Goal: Feedback & Contribution: Leave review/rating

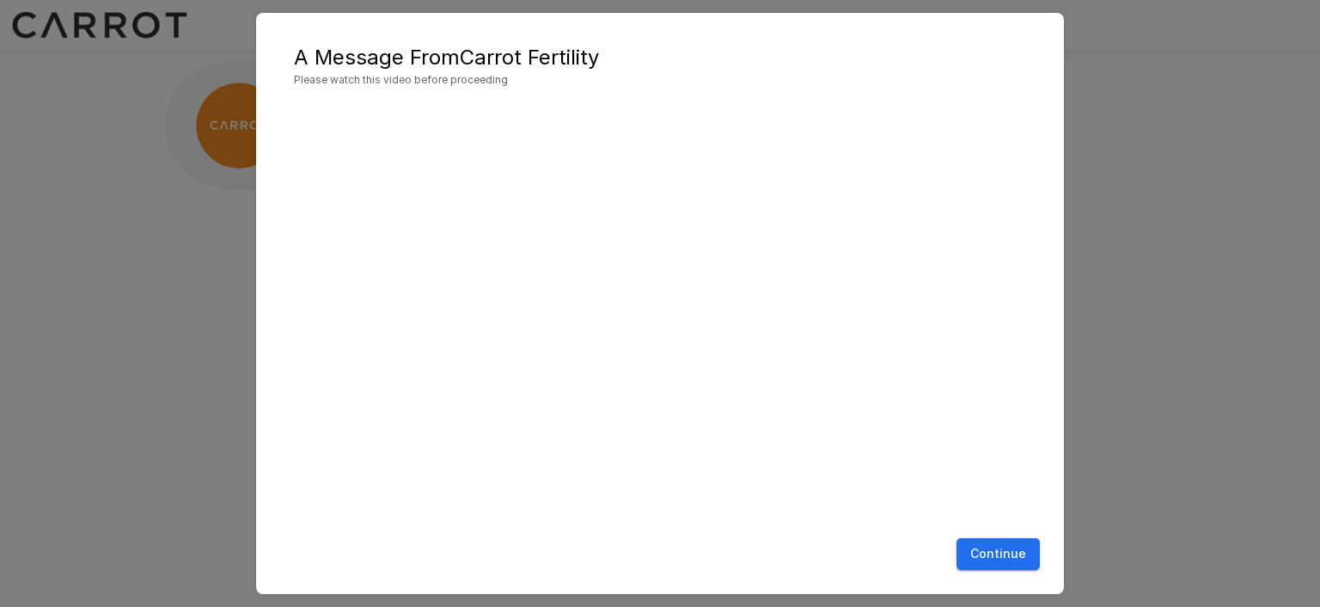
click at [987, 558] on button "Continue" at bounding box center [998, 554] width 83 height 32
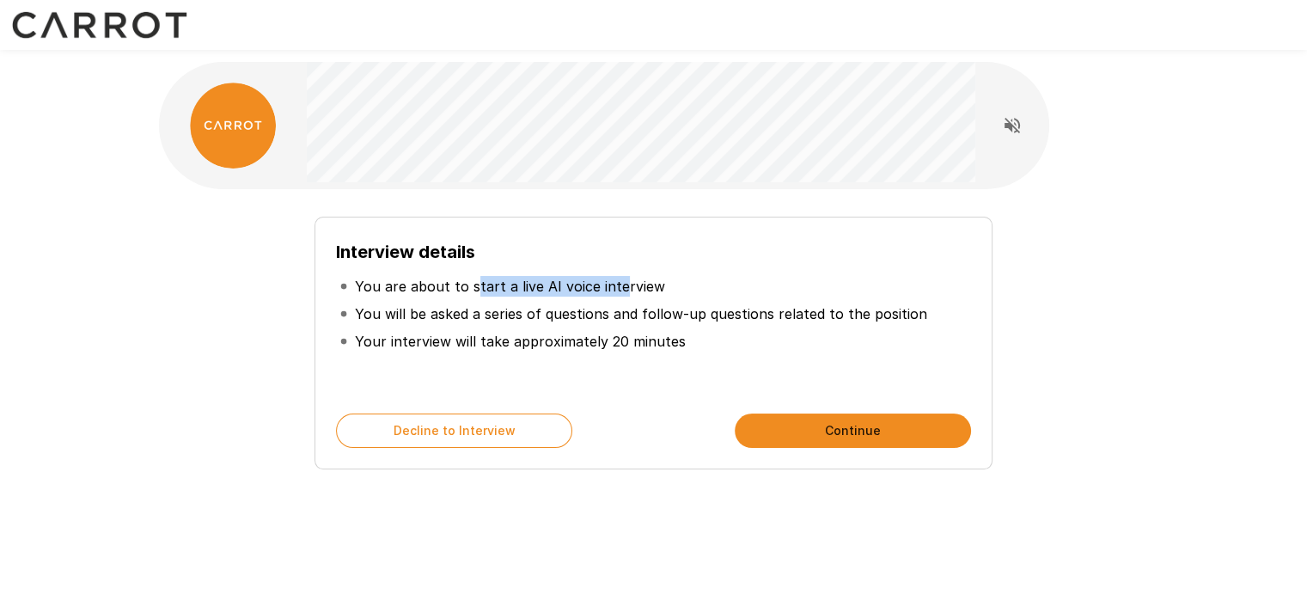
drag, startPoint x: 498, startPoint y: 287, endPoint x: 613, endPoint y: 288, distance: 114.3
click at [613, 288] on p "You are about to start a live AI voice interview" at bounding box center [510, 286] width 310 height 21
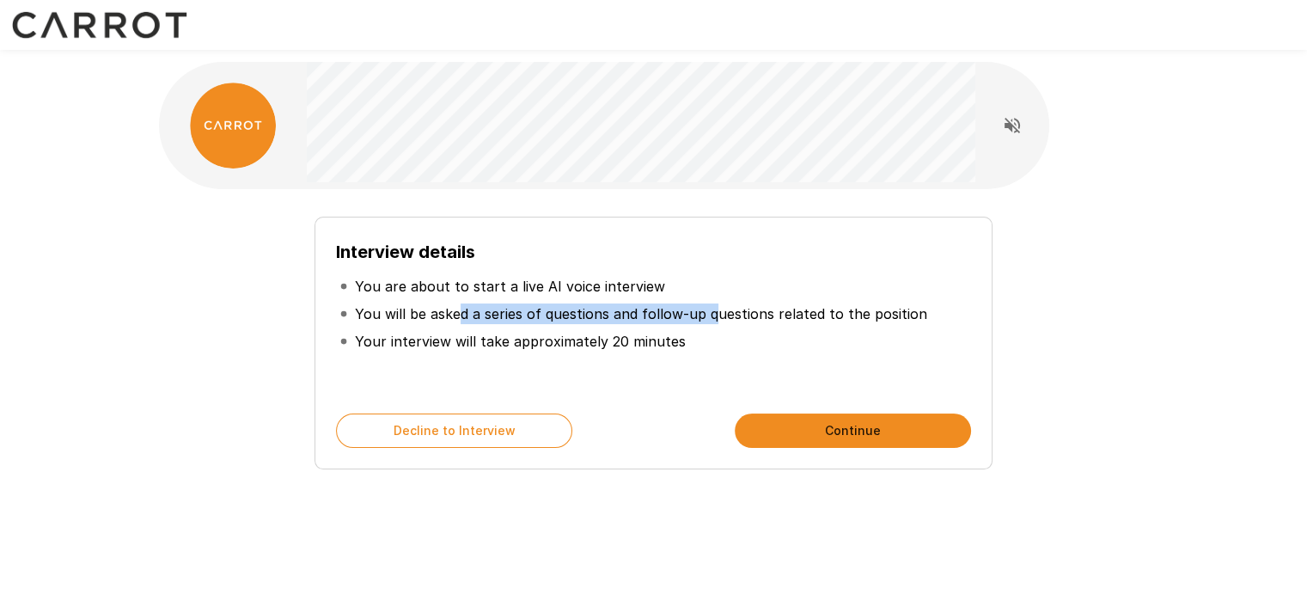
drag, startPoint x: 461, startPoint y: 310, endPoint x: 715, endPoint y: 316, distance: 254.5
click at [715, 316] on p "You will be asked a series of questions and follow-up questions related to the …" at bounding box center [641, 313] width 572 height 21
click at [875, 321] on p "You will be asked a series of questions and follow-up questions related to the …" at bounding box center [641, 313] width 572 height 21
click at [869, 435] on button "Continue" at bounding box center [853, 430] width 236 height 34
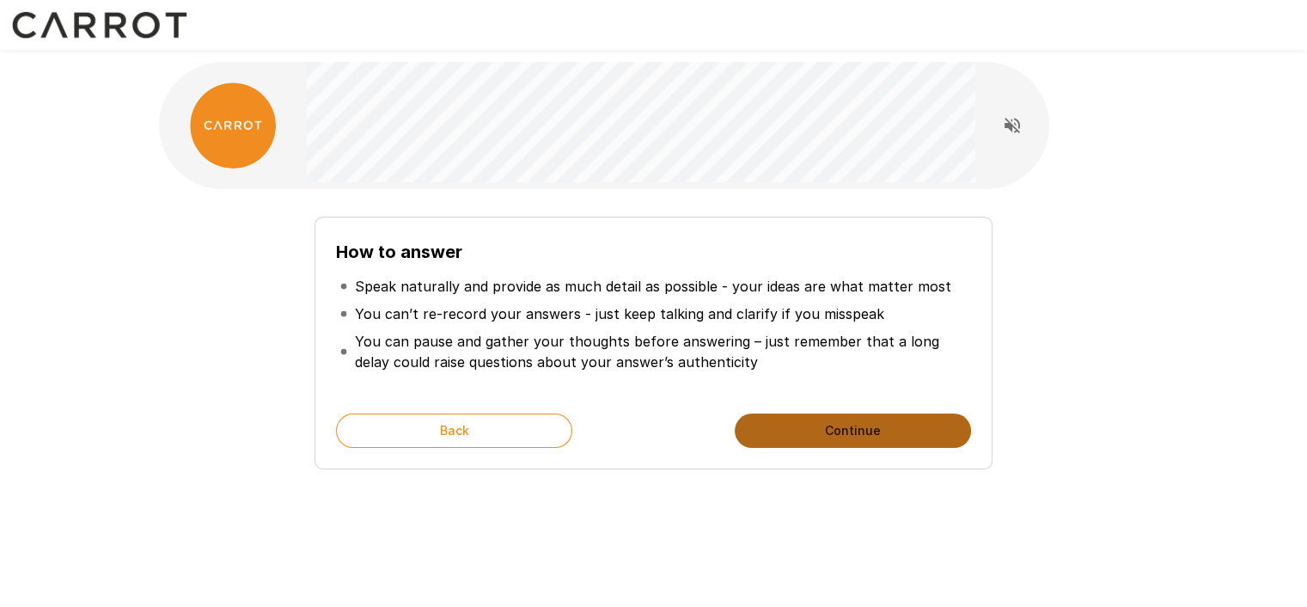
click at [815, 427] on button "Continue" at bounding box center [853, 430] width 236 height 34
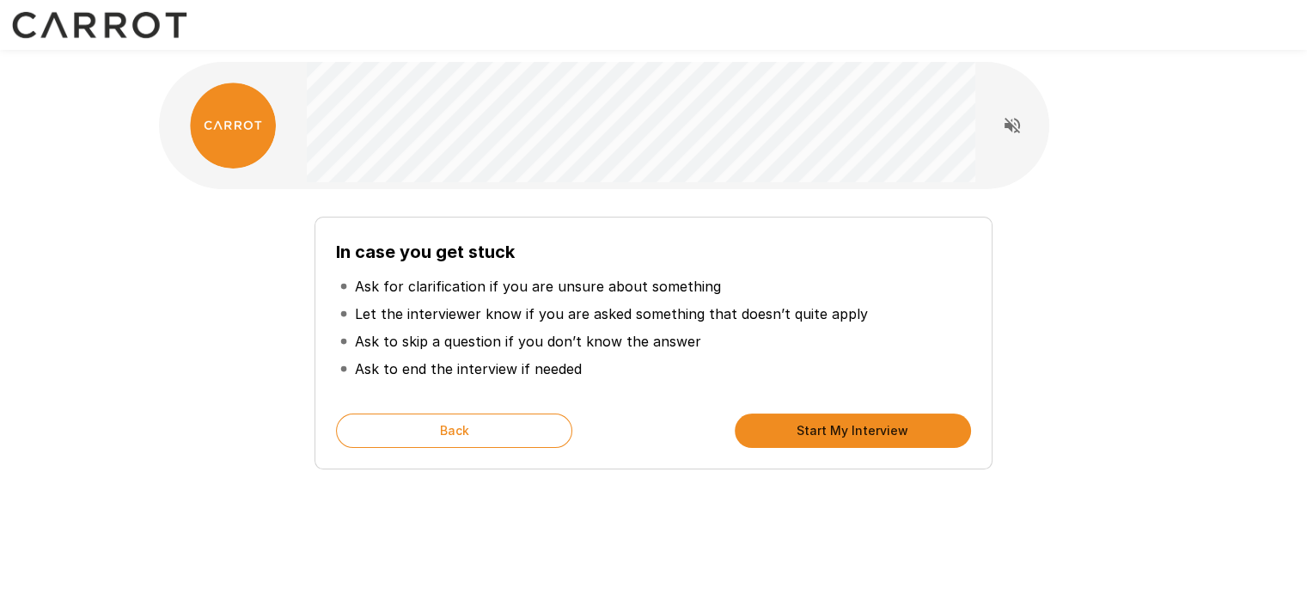
click at [815, 427] on button "Start My Interview" at bounding box center [853, 430] width 236 height 34
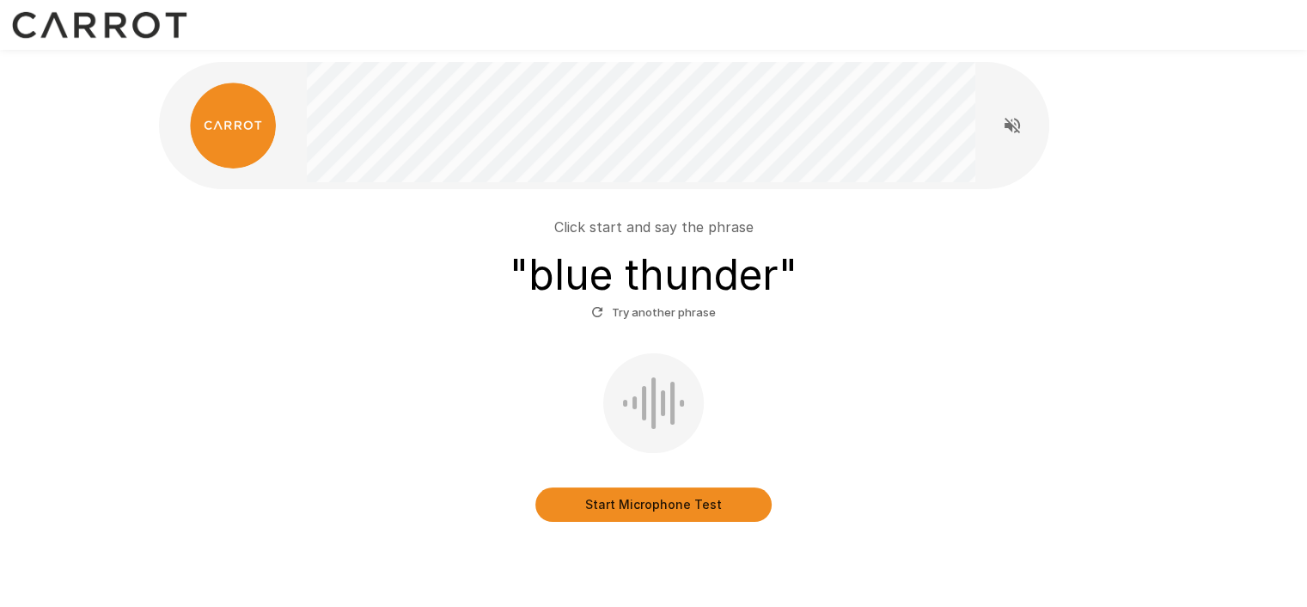
click at [660, 502] on button "Start Microphone Test" at bounding box center [653, 504] width 236 height 34
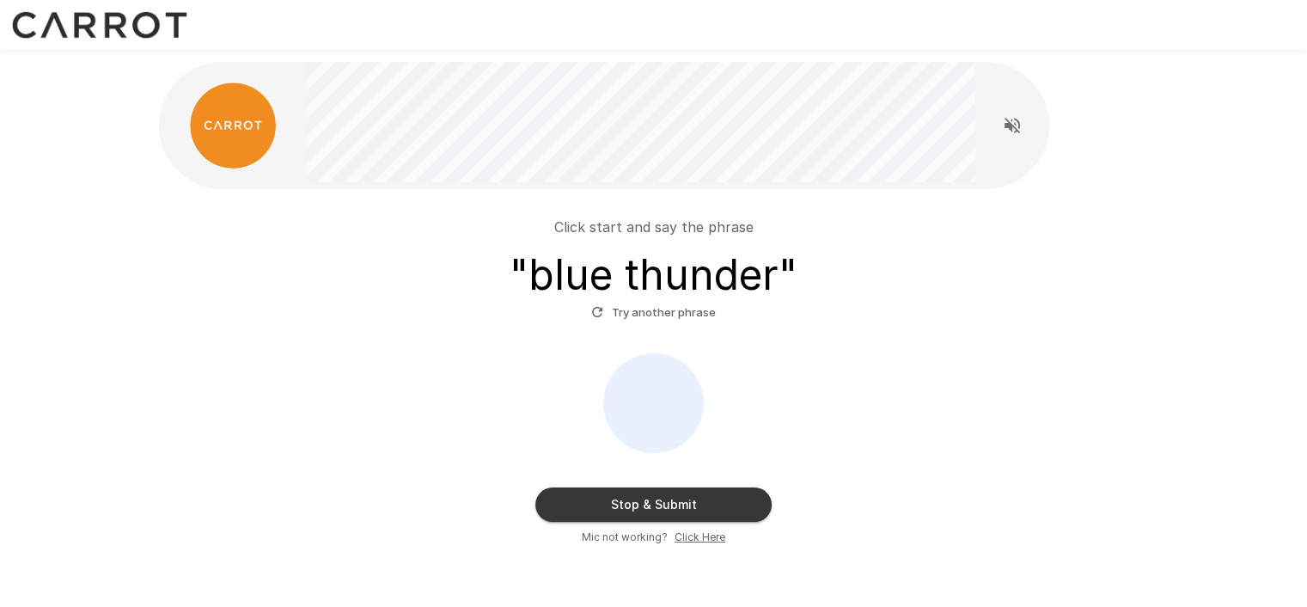
click at [670, 508] on button "Stop & Submit" at bounding box center [653, 504] width 236 height 34
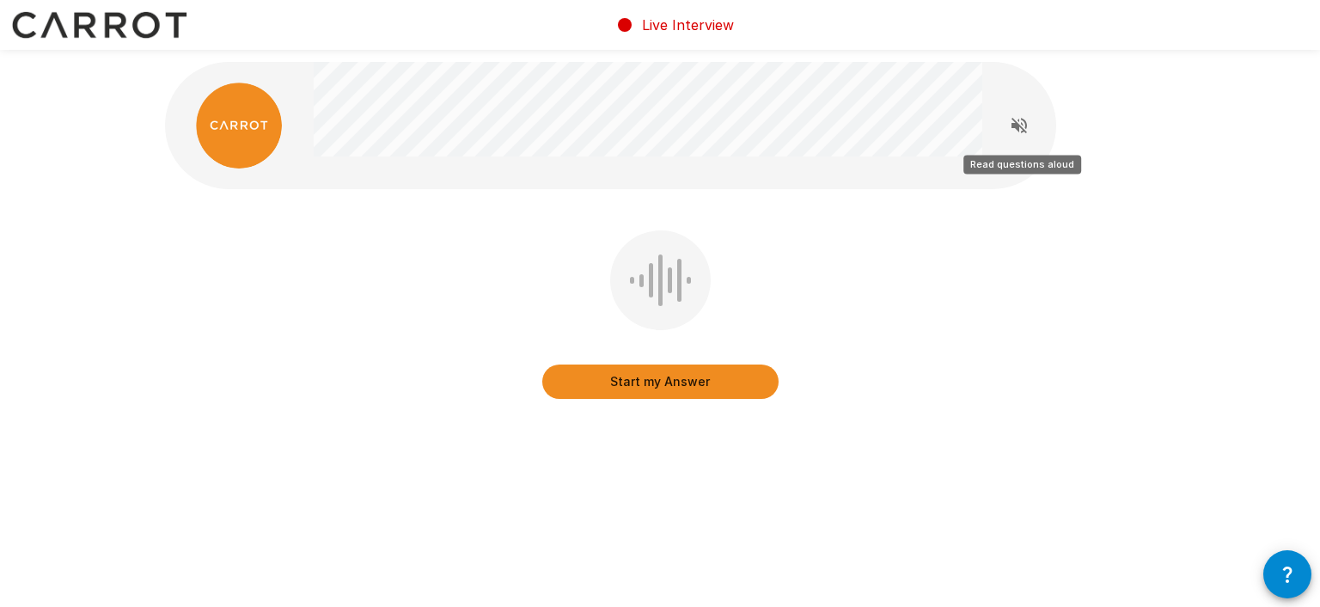
click at [1018, 124] on icon "Read questions aloud" at bounding box center [1019, 125] width 15 height 15
click at [700, 387] on button "Start my Answer" at bounding box center [660, 381] width 236 height 34
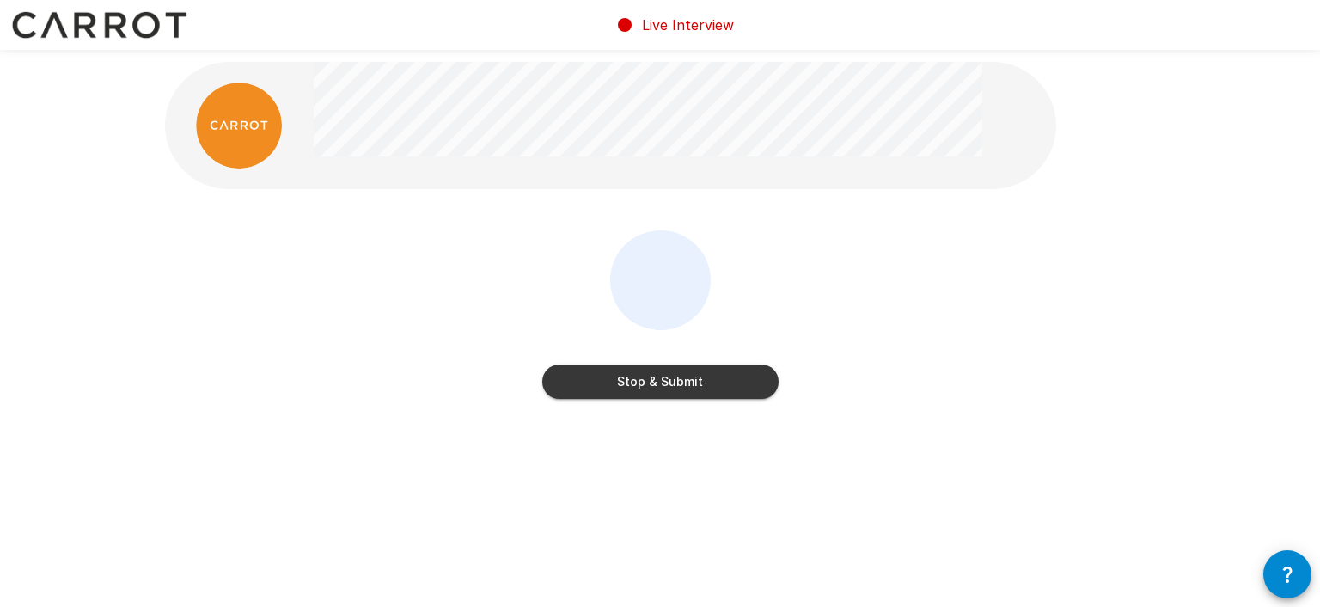
click at [718, 384] on button "Stop & Submit" at bounding box center [660, 381] width 236 height 34
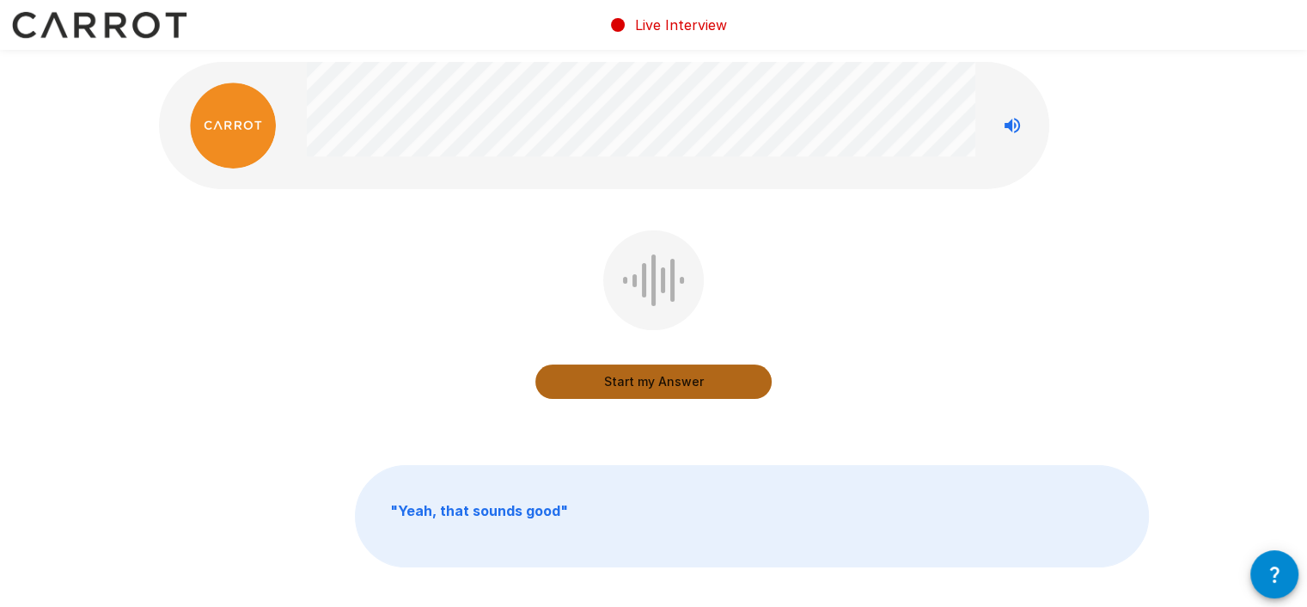
click at [691, 380] on button "Start my Answer" at bounding box center [653, 381] width 236 height 34
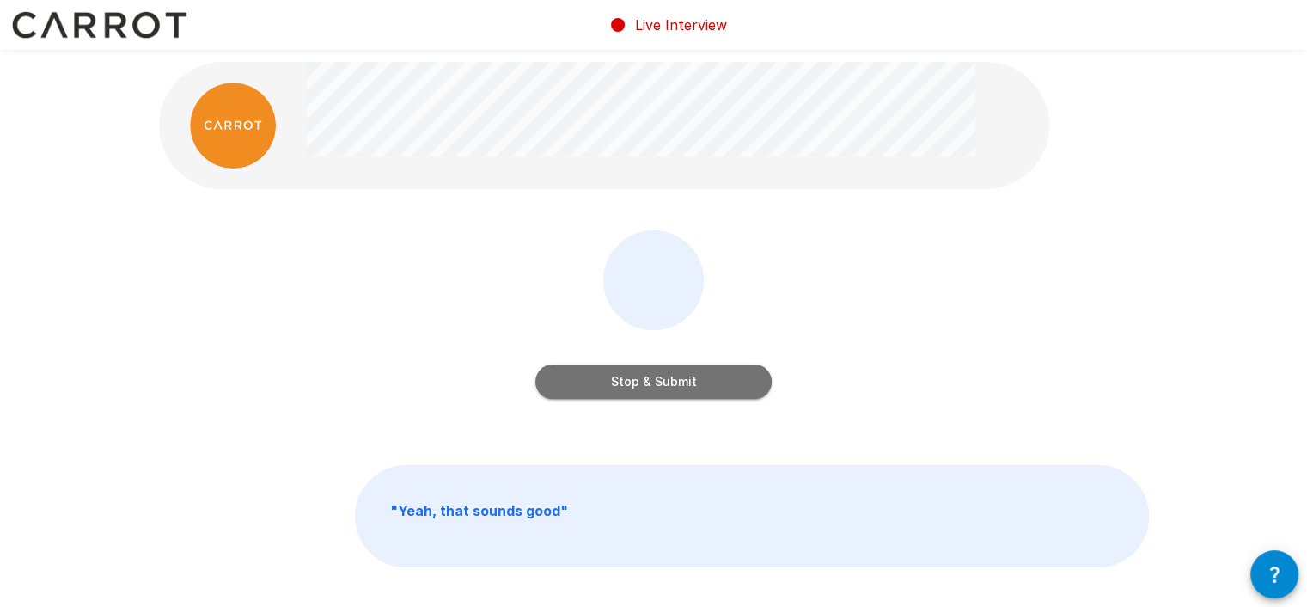
click at [683, 382] on button "Stop & Submit" at bounding box center [653, 381] width 236 height 34
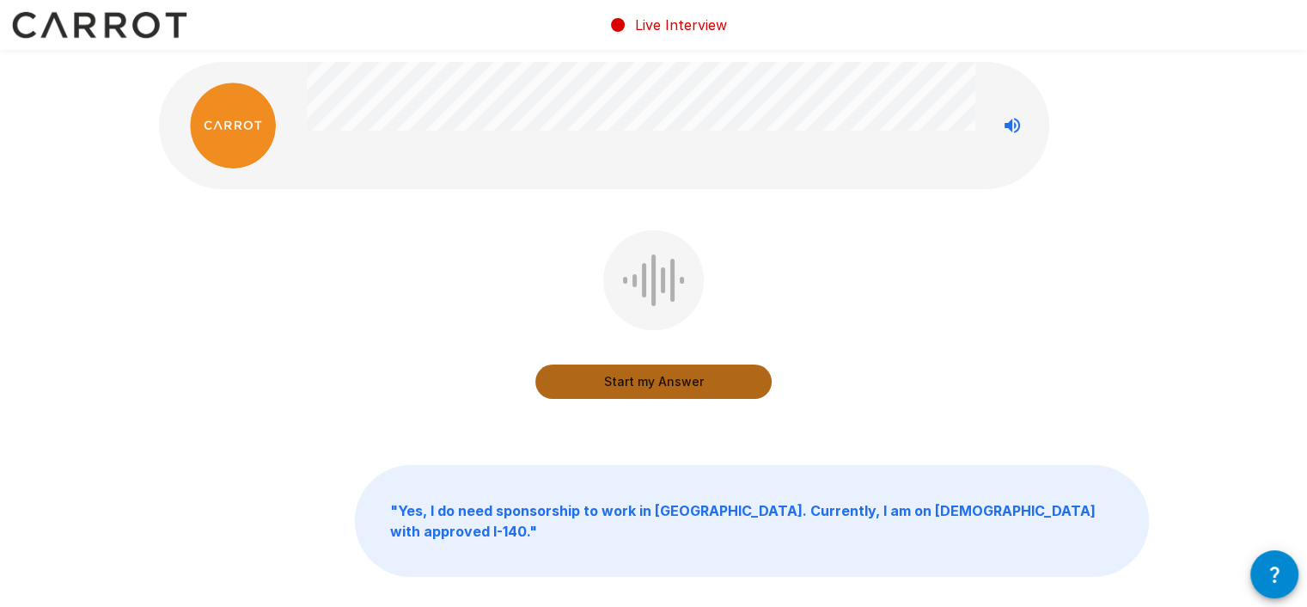
click at [701, 378] on button "Start my Answer" at bounding box center [653, 381] width 236 height 34
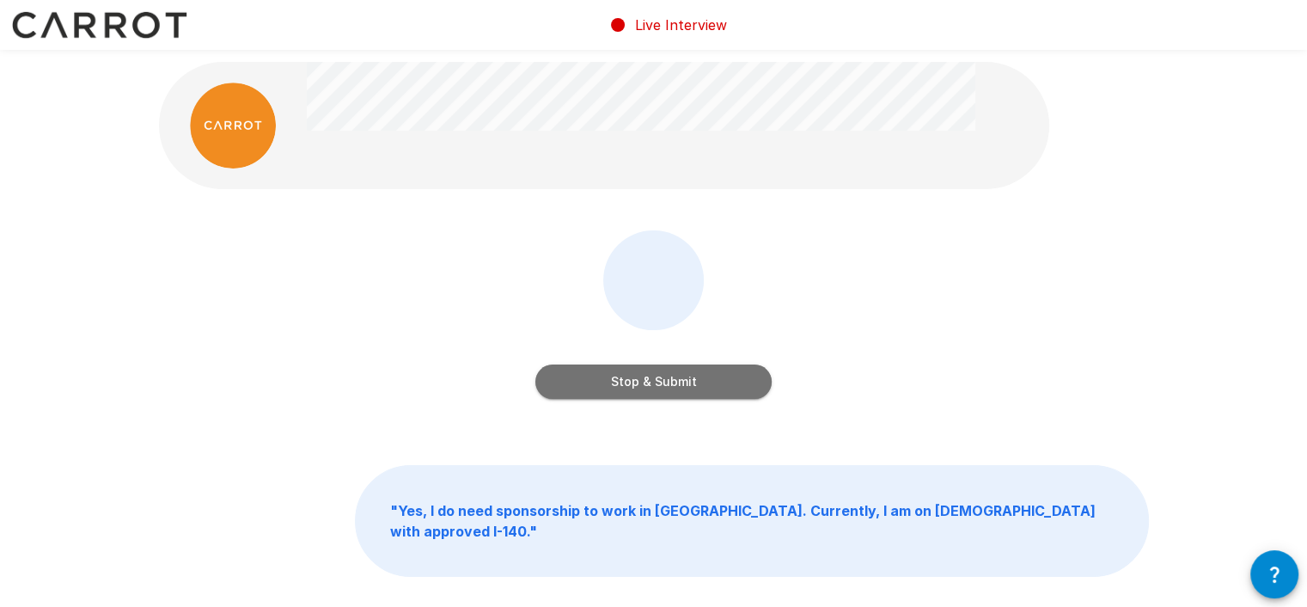
click at [694, 386] on button "Stop & Submit" at bounding box center [653, 381] width 236 height 34
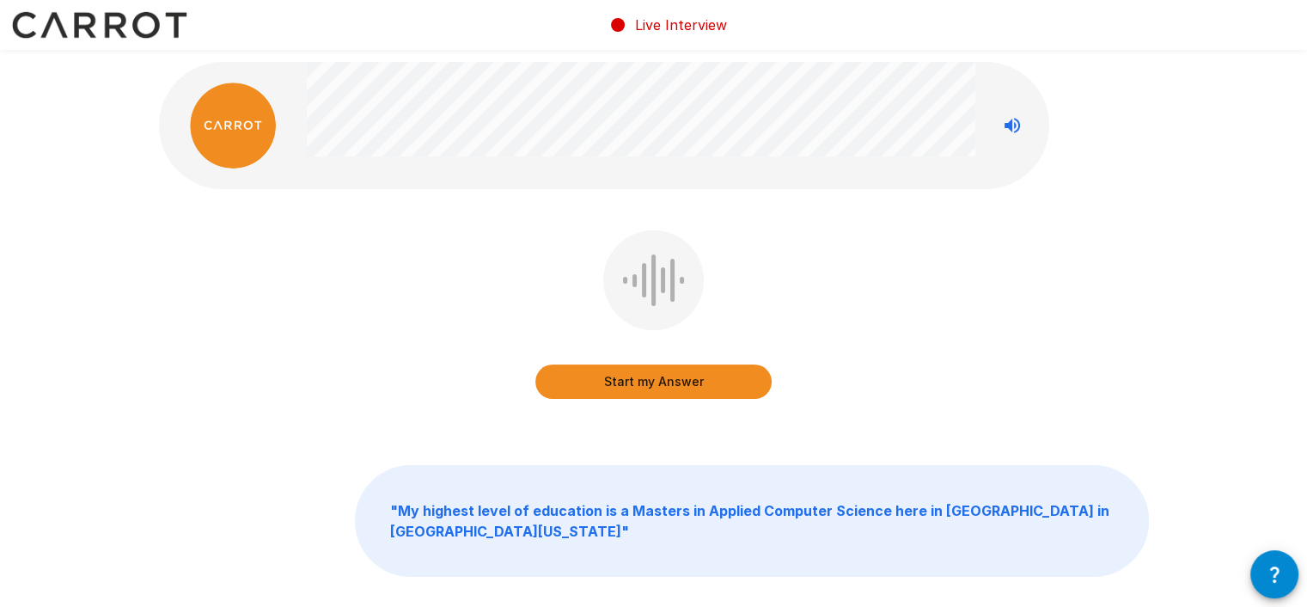
click at [675, 376] on button "Start my Answer" at bounding box center [653, 381] width 236 height 34
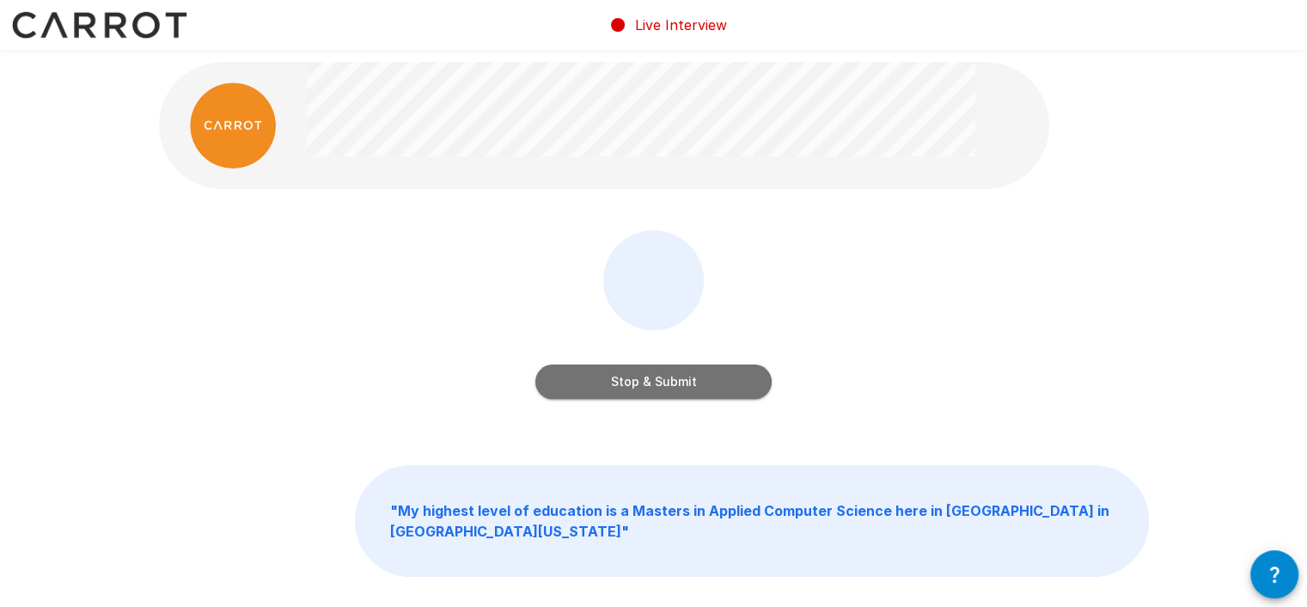
click at [682, 374] on button "Stop & Submit" at bounding box center [653, 381] width 236 height 34
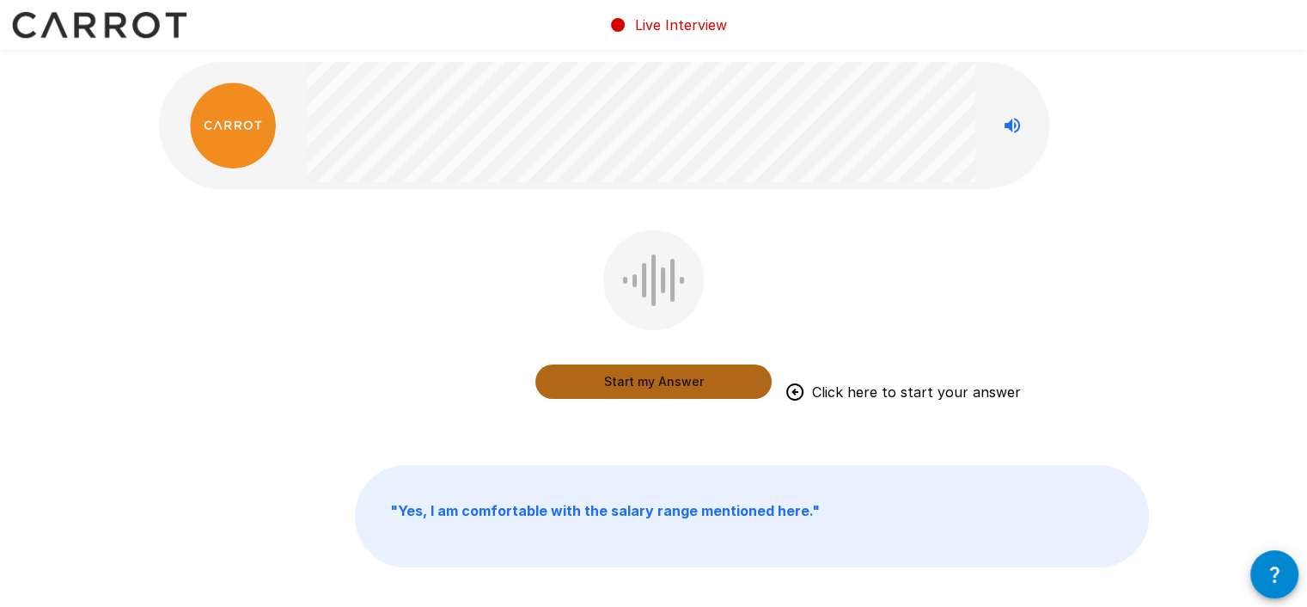
click at [657, 382] on button "Start my Answer" at bounding box center [653, 381] width 236 height 34
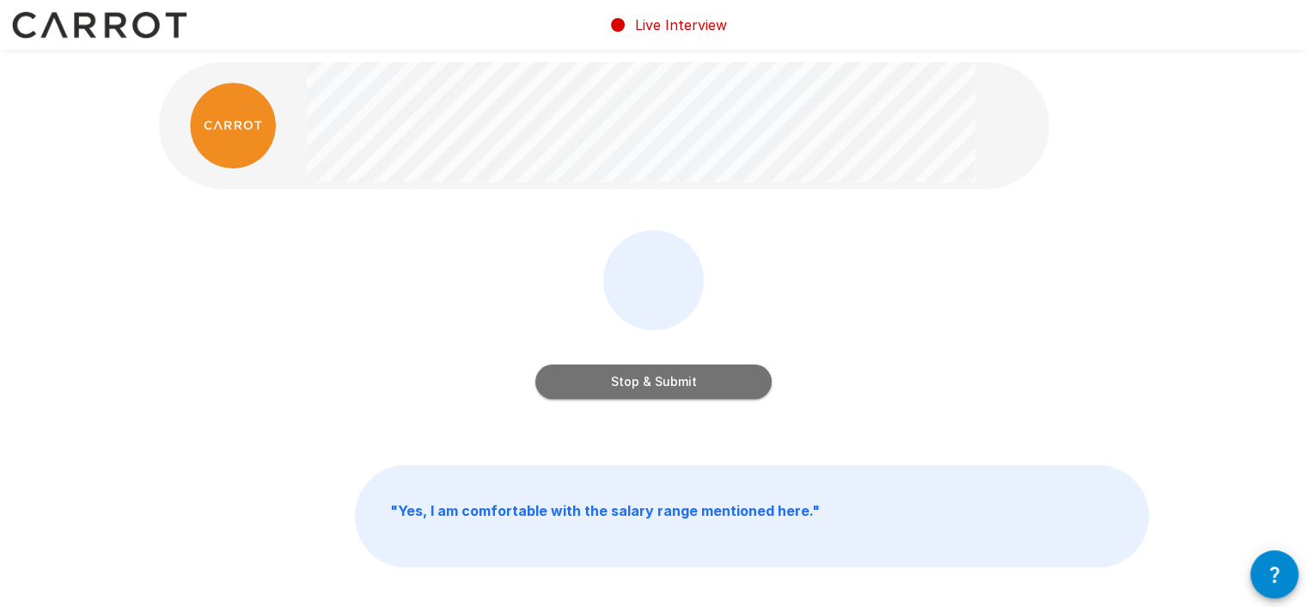
click at [697, 377] on button "Stop & Submit" at bounding box center [653, 381] width 236 height 34
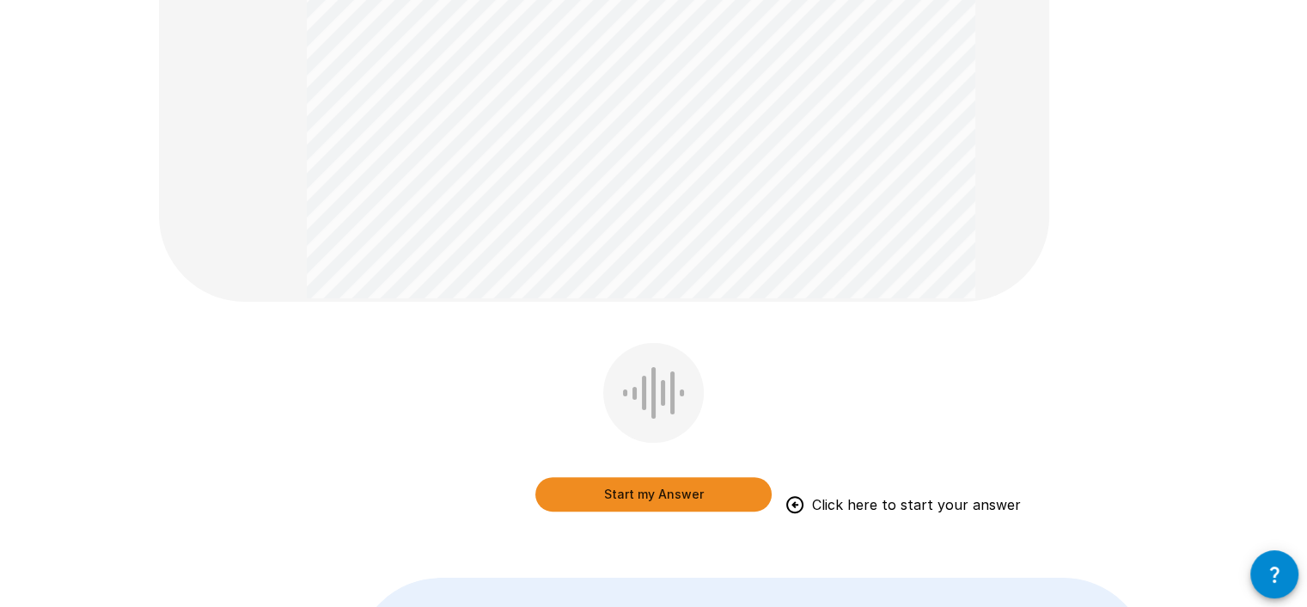
scroll to position [430, 0]
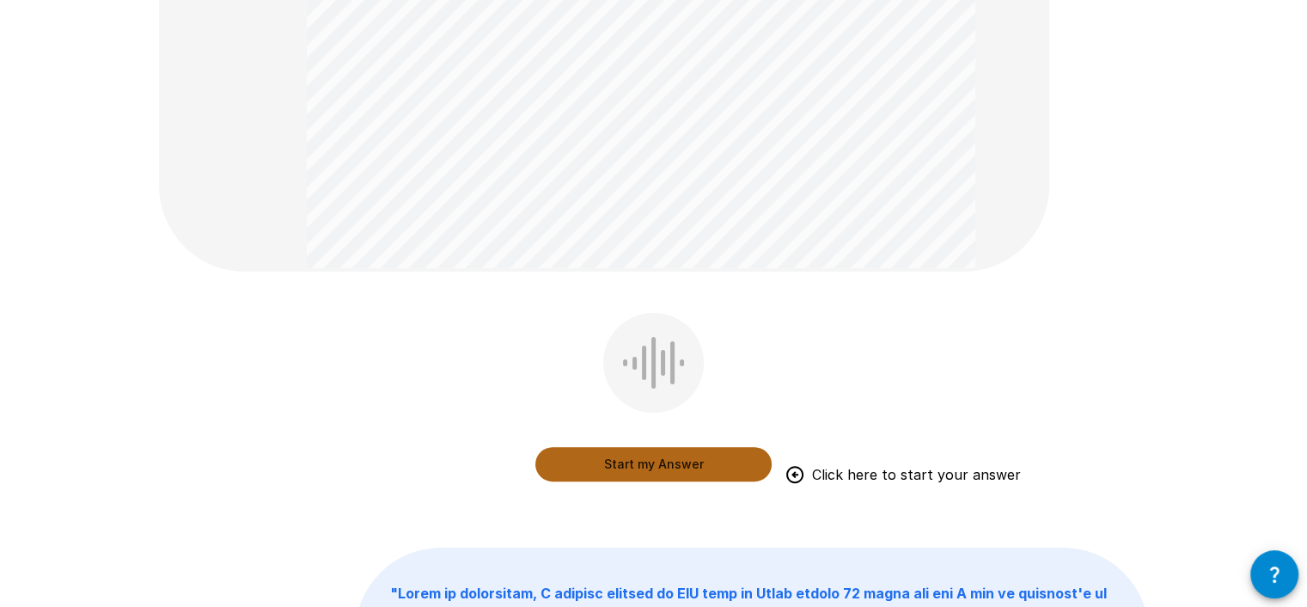
click at [653, 463] on button "Start my Answer" at bounding box center [653, 464] width 236 height 34
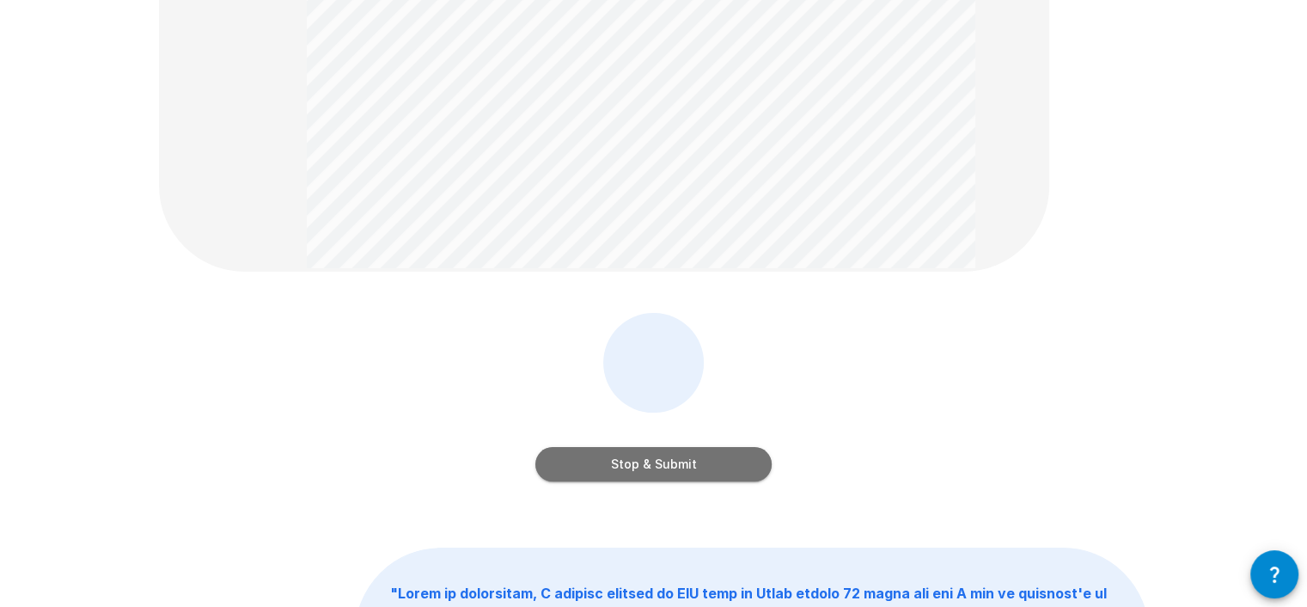
click at [690, 447] on button "Stop & Submit" at bounding box center [653, 464] width 236 height 34
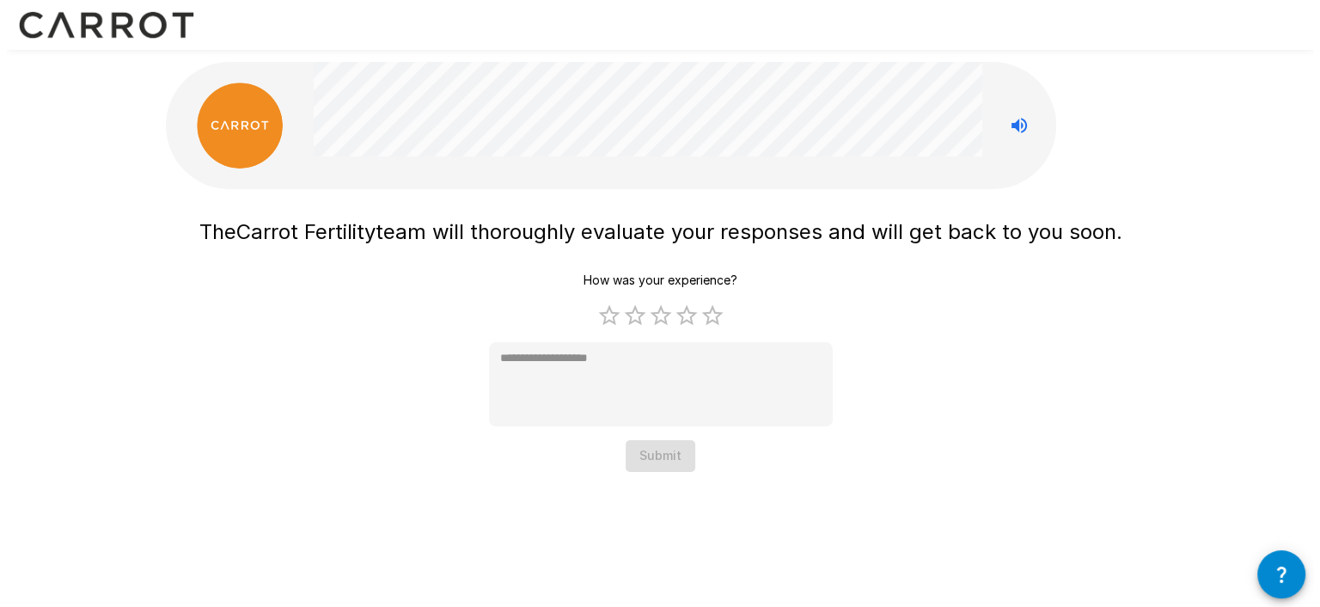
scroll to position [0, 0]
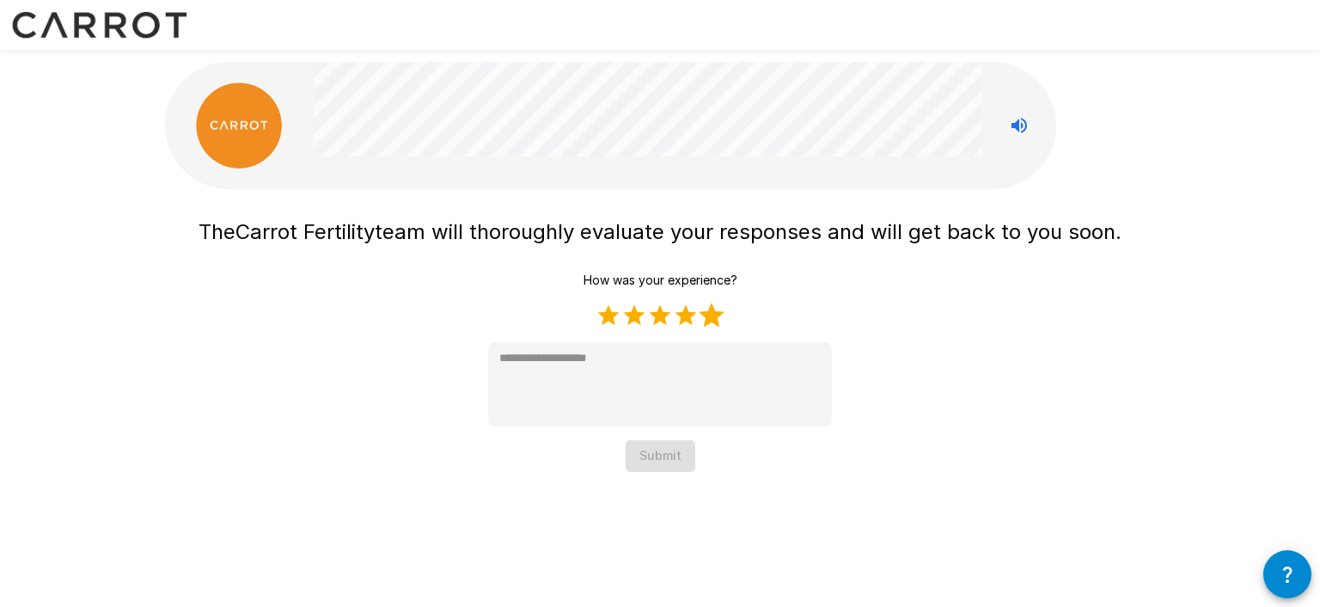
click at [714, 315] on label "5 Stars" at bounding box center [712, 316] width 26 height 26
type textarea "*"
click at [663, 451] on button "Submit" at bounding box center [661, 456] width 70 height 32
